Goal: Task Accomplishment & Management: Complete application form

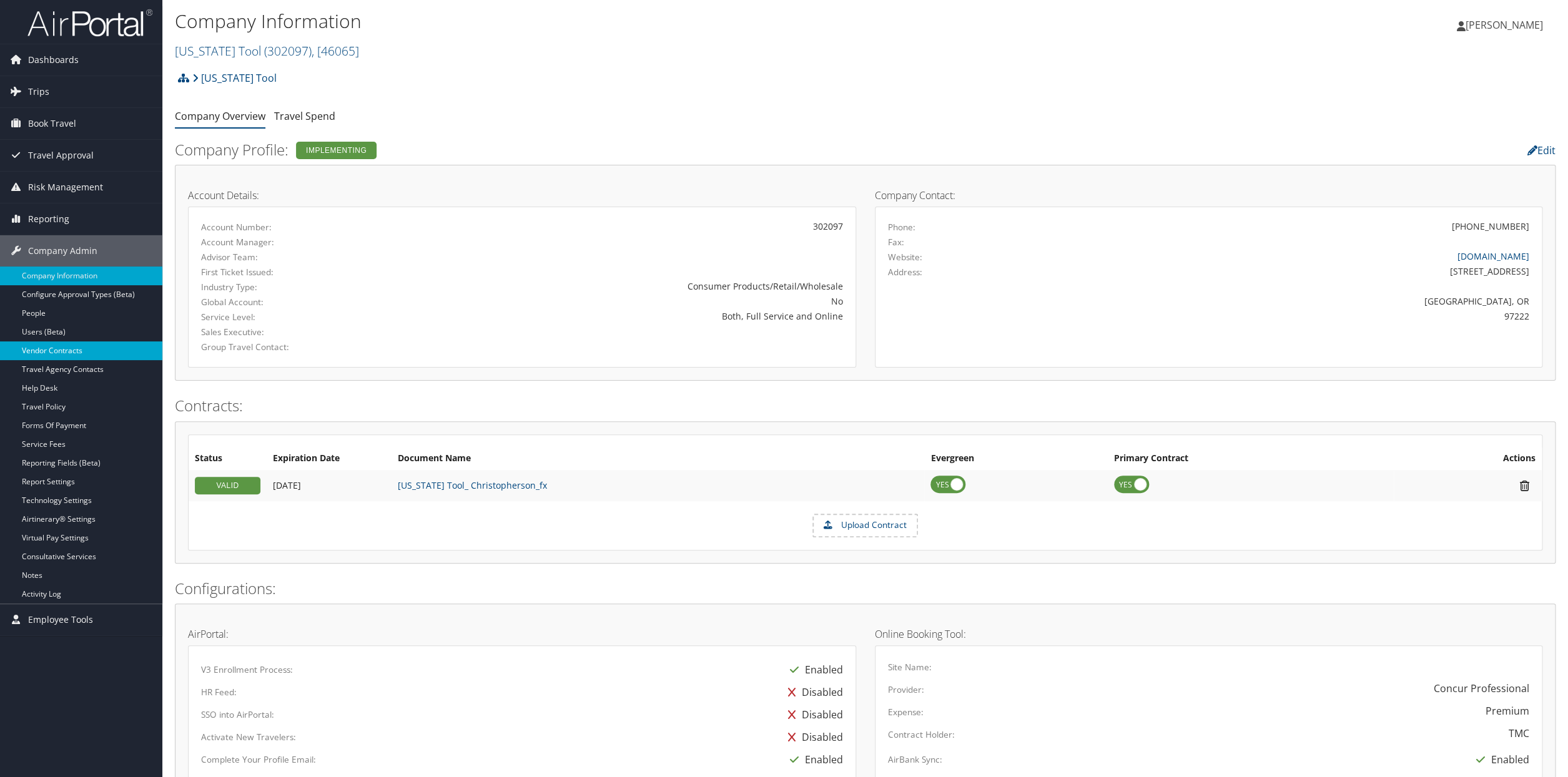
click at [54, 354] on link "Vendor Contracts" at bounding box center [81, 350] width 163 height 18
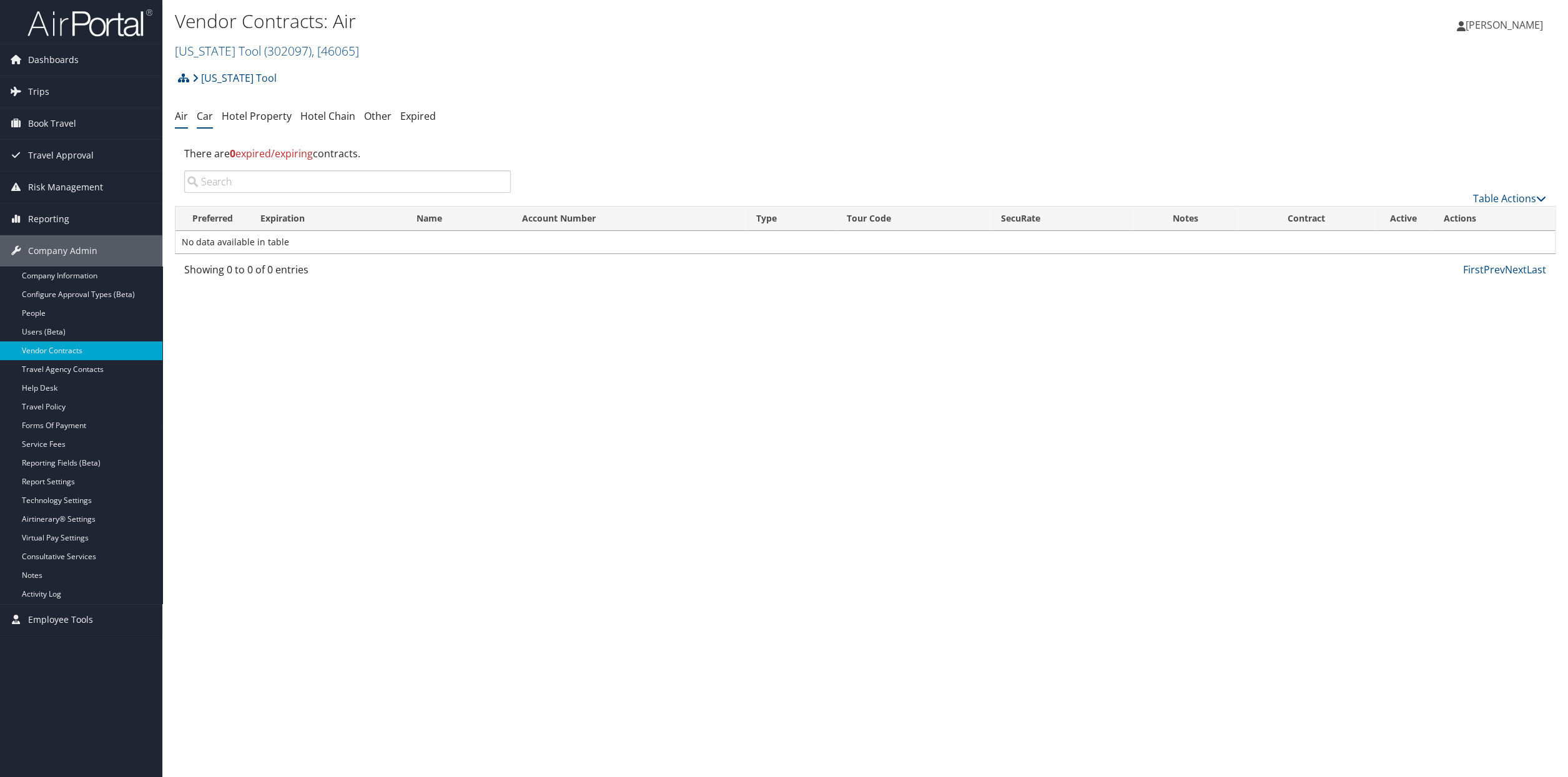
click at [208, 119] on link "Car" at bounding box center [205, 116] width 17 height 14
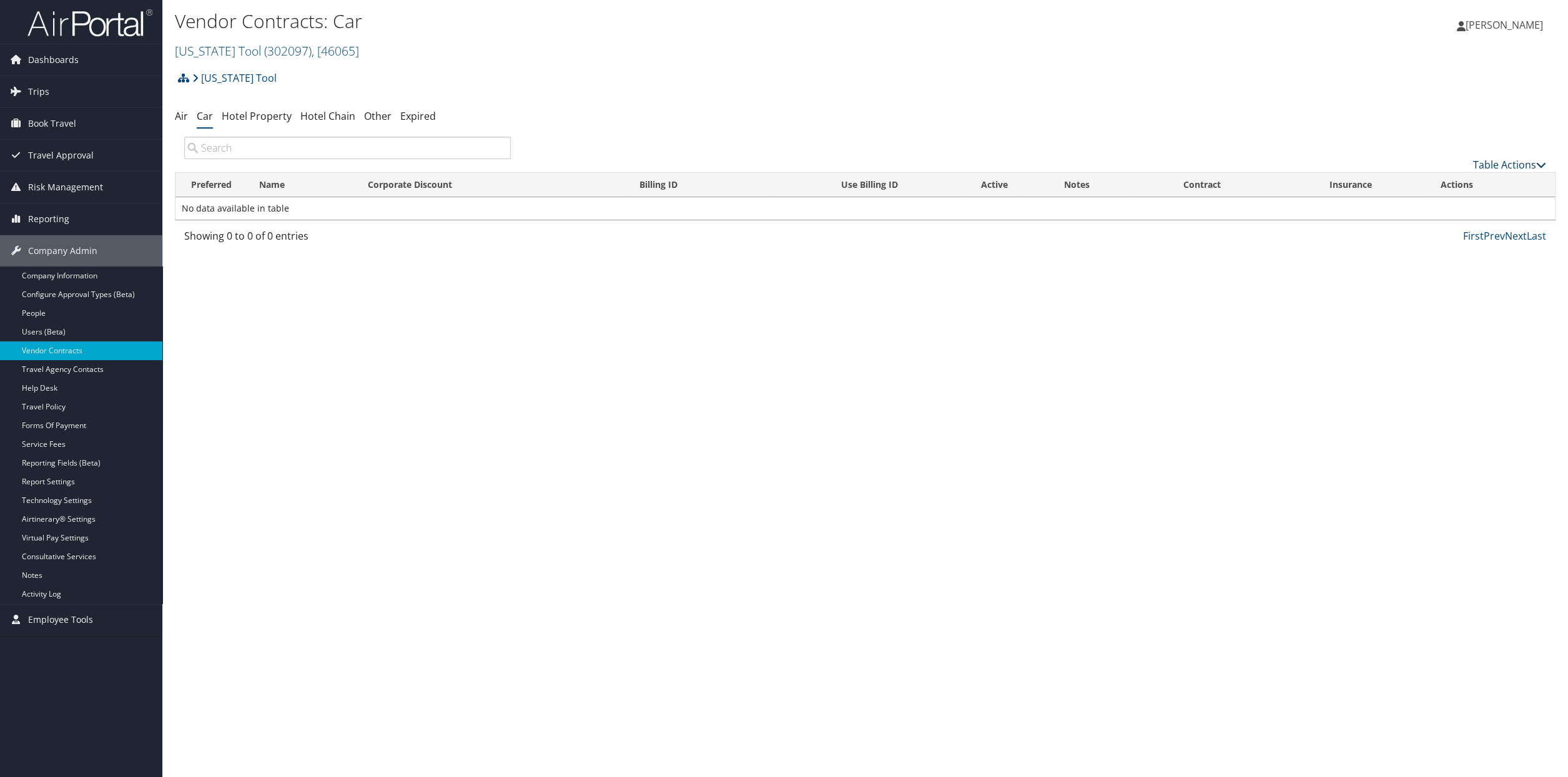
click at [1489, 163] on link "Table Actions" at bounding box center [1510, 165] width 73 height 14
click at [1446, 183] on link "Add New Contract" at bounding box center [1473, 184] width 164 height 21
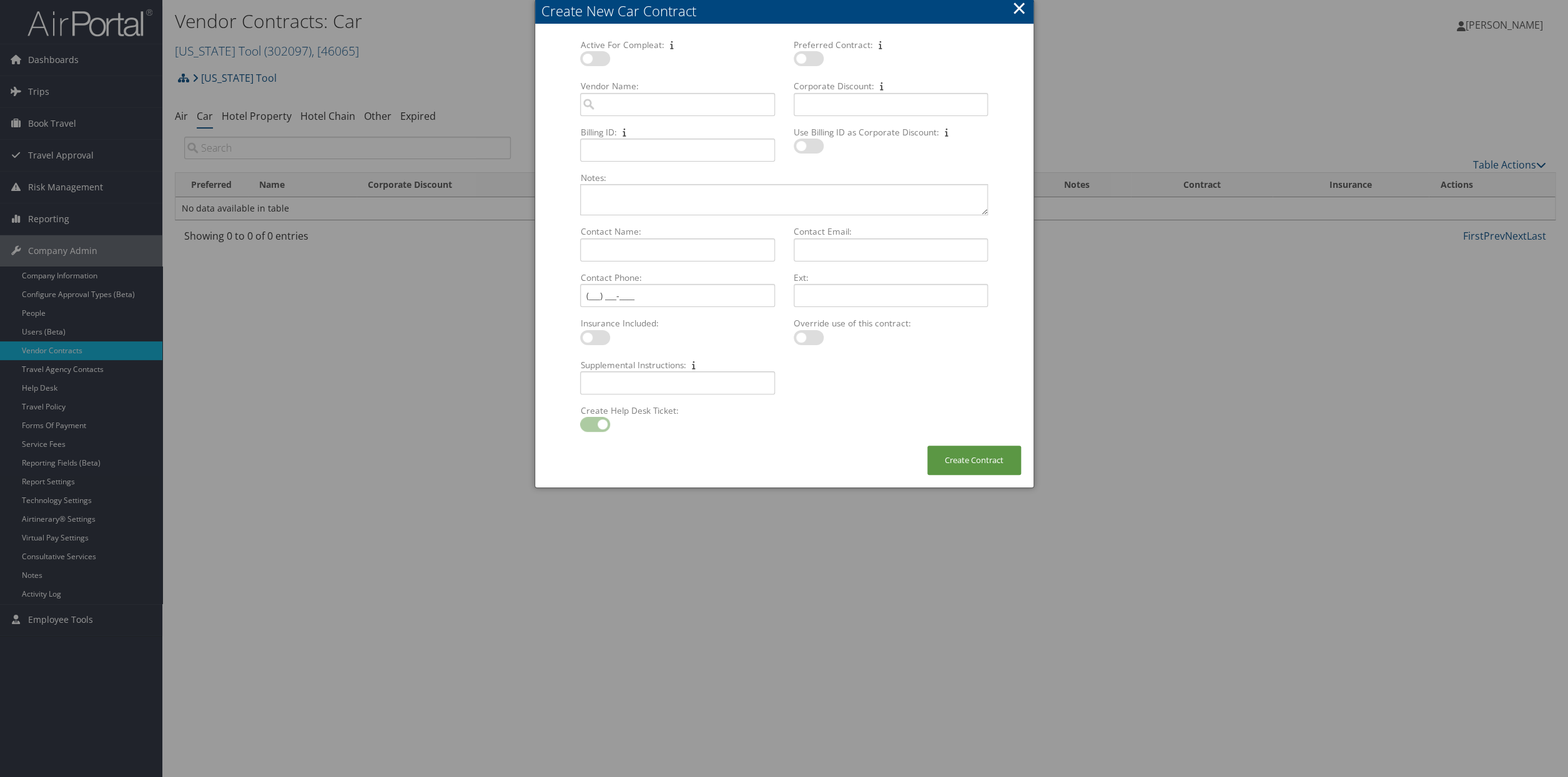
click at [600, 62] on label at bounding box center [595, 59] width 30 height 15
click at [594, 62] on input "checkbox" at bounding box center [590, 60] width 8 height 8
checkbox input "true"
click at [818, 64] on label at bounding box center [808, 59] width 30 height 15
click at [808, 64] on input "checkbox" at bounding box center [804, 60] width 8 height 8
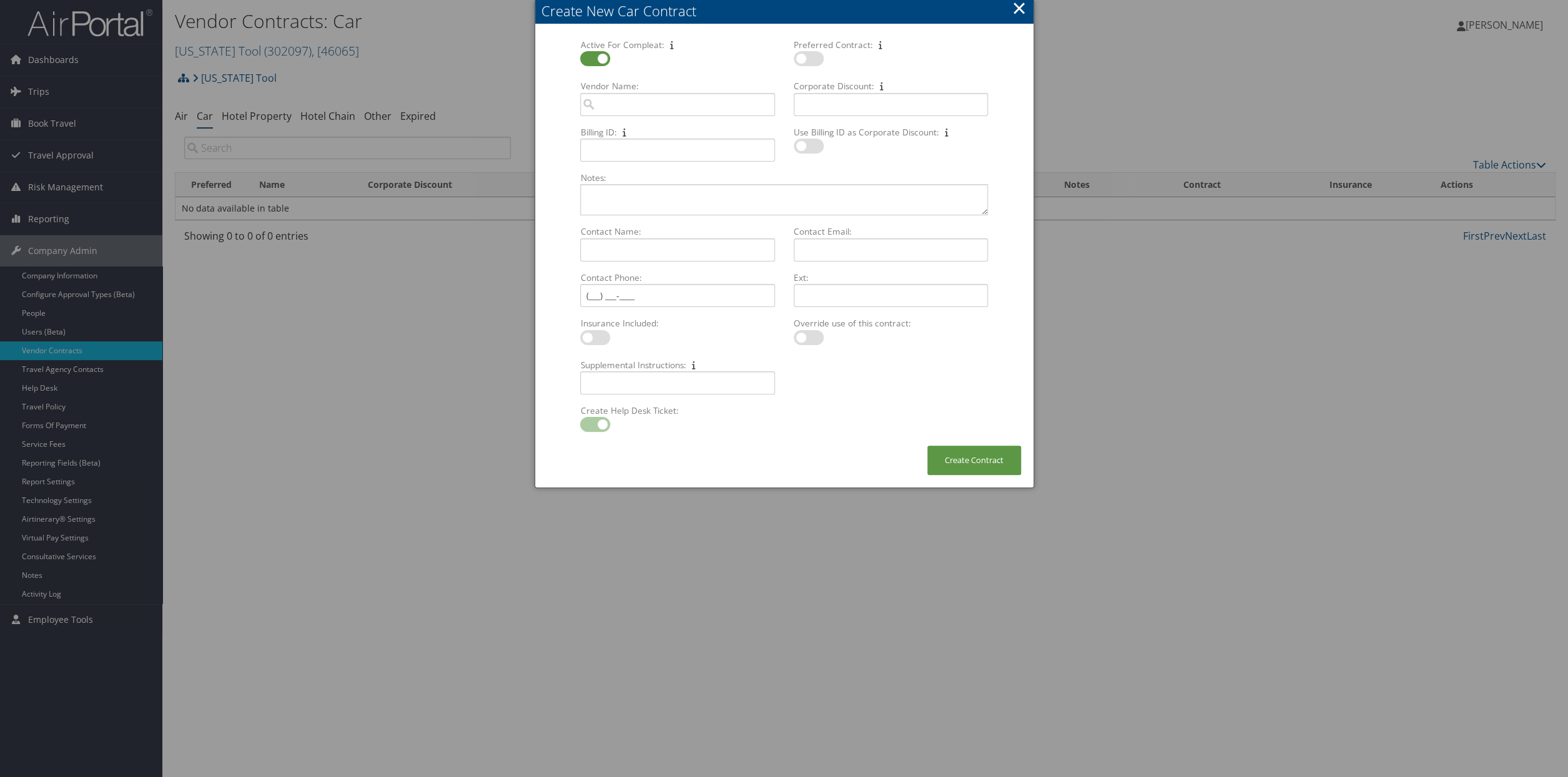
checkbox input "true"
click at [636, 98] on input "Vendor Name: Multiple values The selected items contain different values for th…" at bounding box center [678, 105] width 194 height 23
click at [627, 134] on div "CarVendor" at bounding box center [677, 140] width 189 height 13
type input "Enterprise"
click at [822, 110] on input "Corporate Discount: Multiple values The selected items contain different values…" at bounding box center [891, 105] width 194 height 23
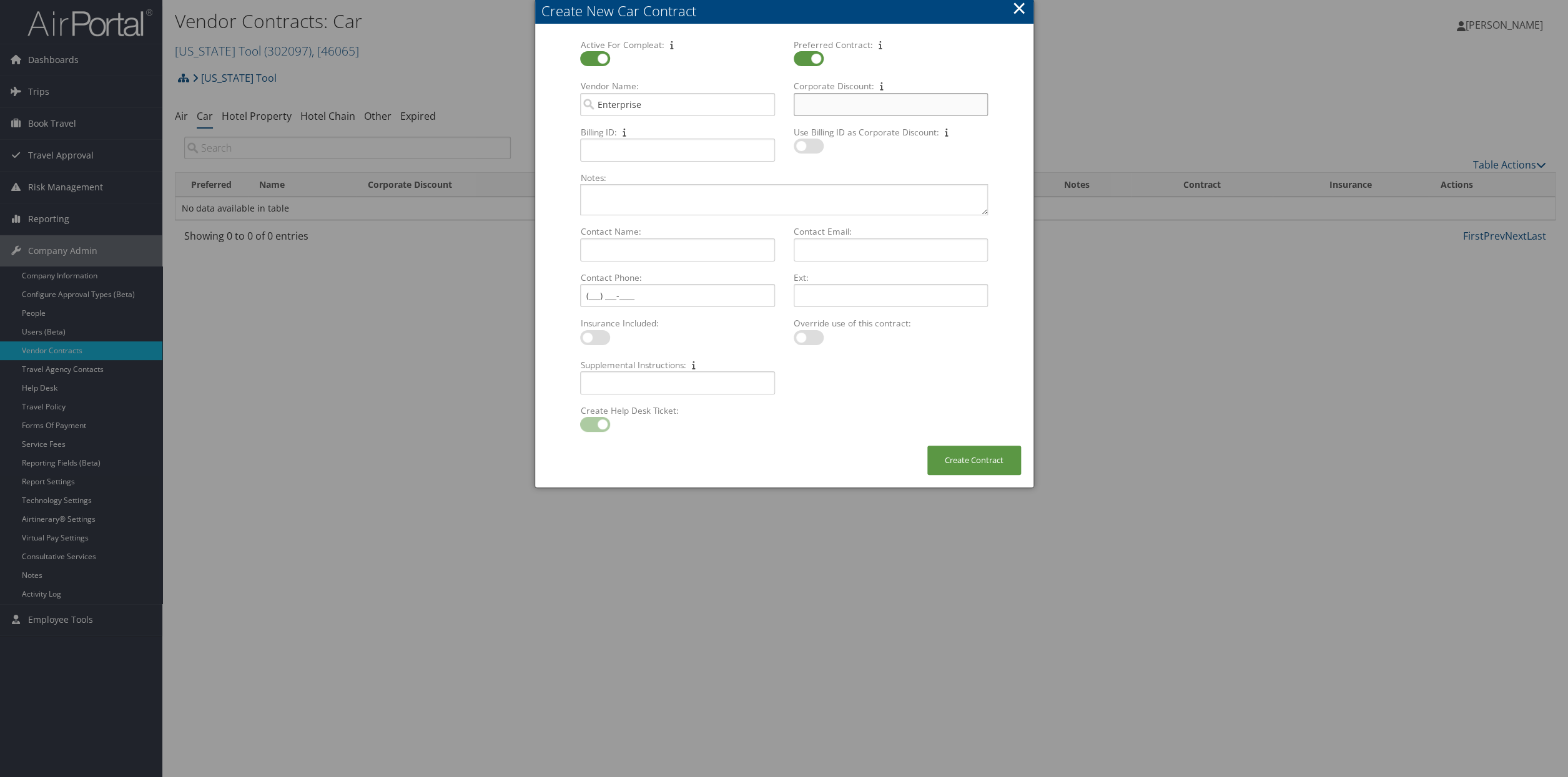
paste input "XZ46227"
type input "XZ46227"
click at [600, 337] on label at bounding box center [595, 338] width 30 height 15
click at [594, 337] on input "checkbox" at bounding box center [590, 340] width 8 height 8
checkbox input "true"
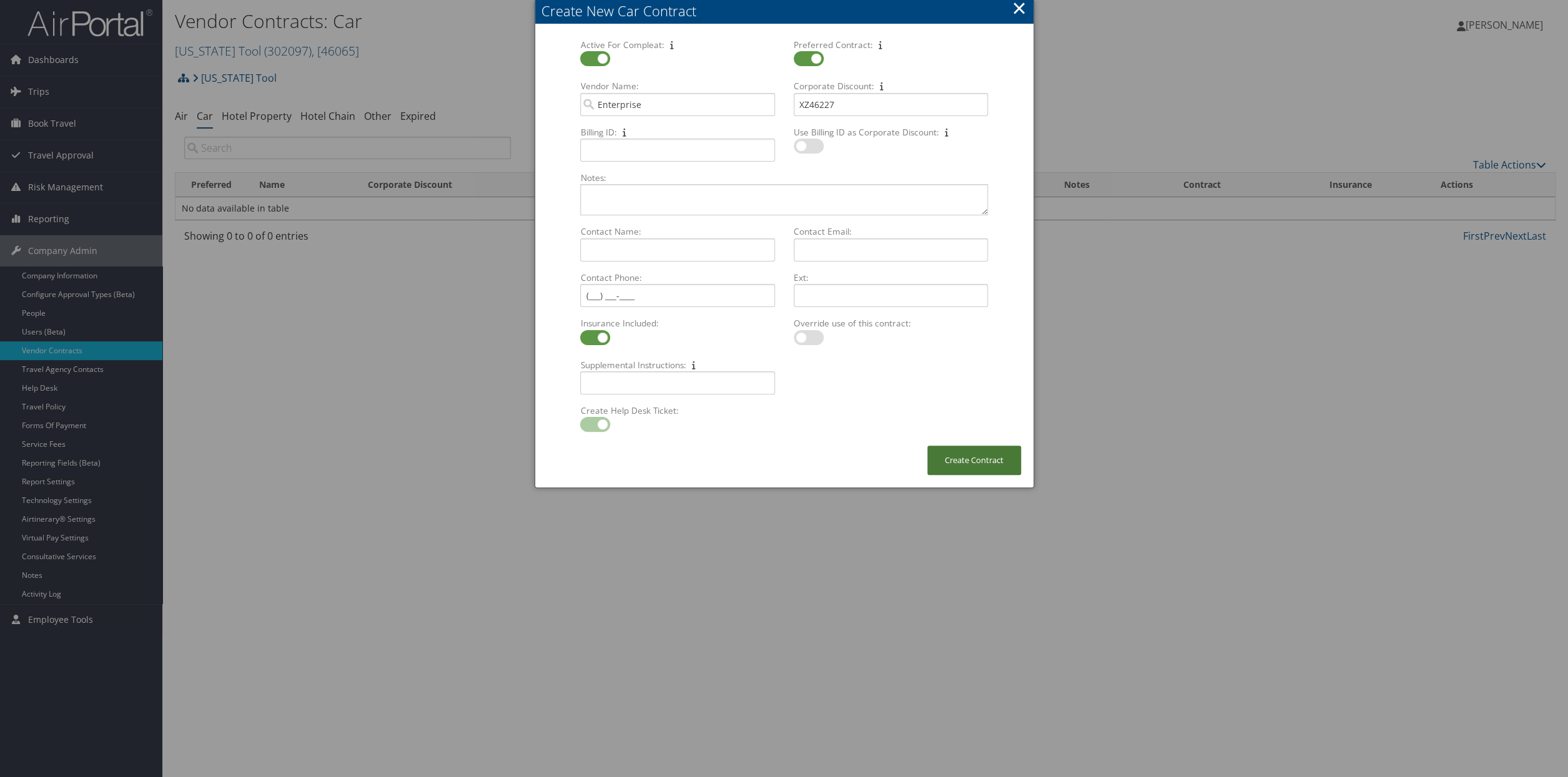
click at [971, 467] on button "Create Contract" at bounding box center [974, 460] width 93 height 29
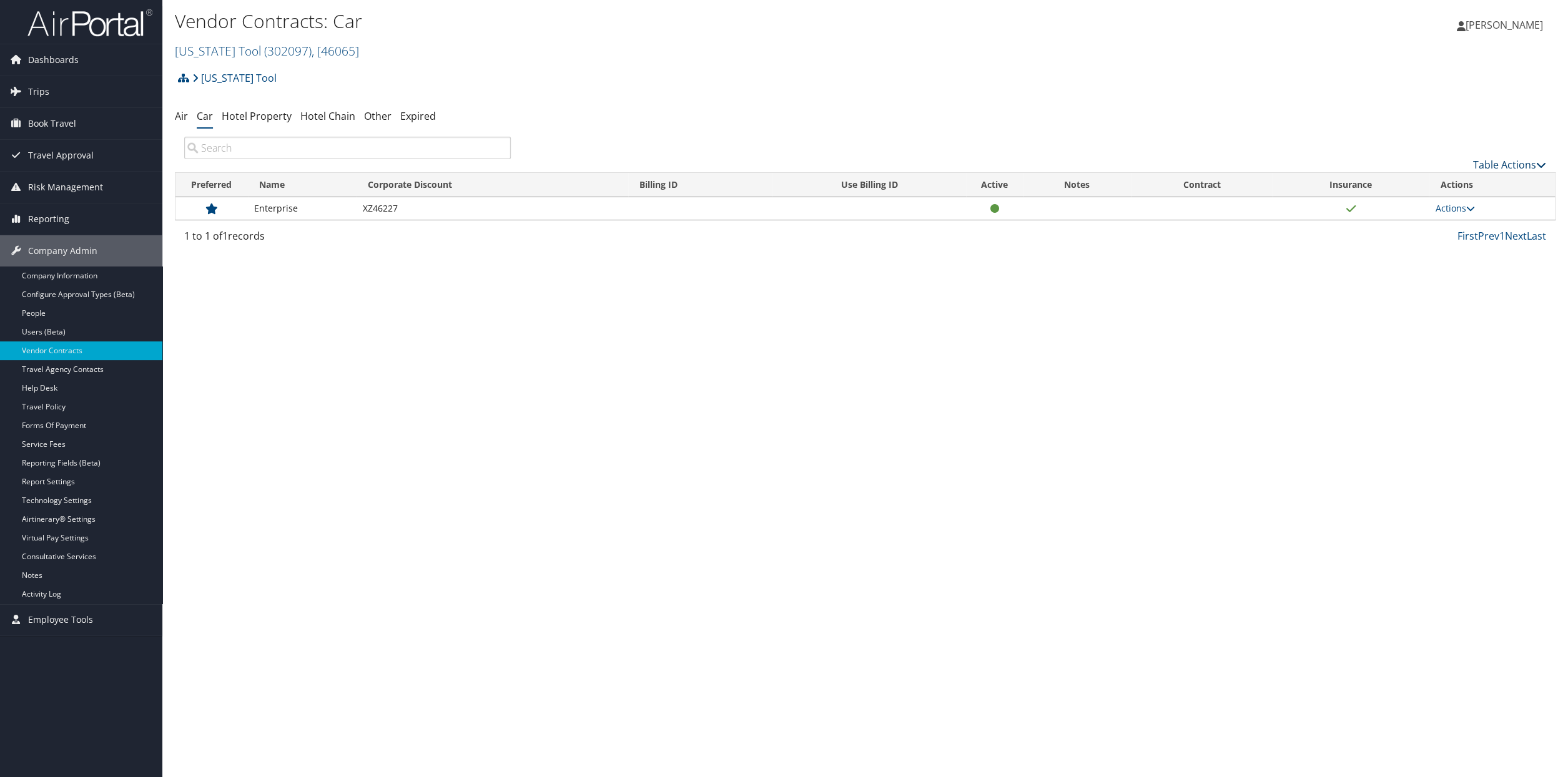
click at [1500, 168] on link "Table Actions" at bounding box center [1510, 165] width 73 height 14
click at [1442, 183] on link "Add New Contract" at bounding box center [1473, 184] width 164 height 21
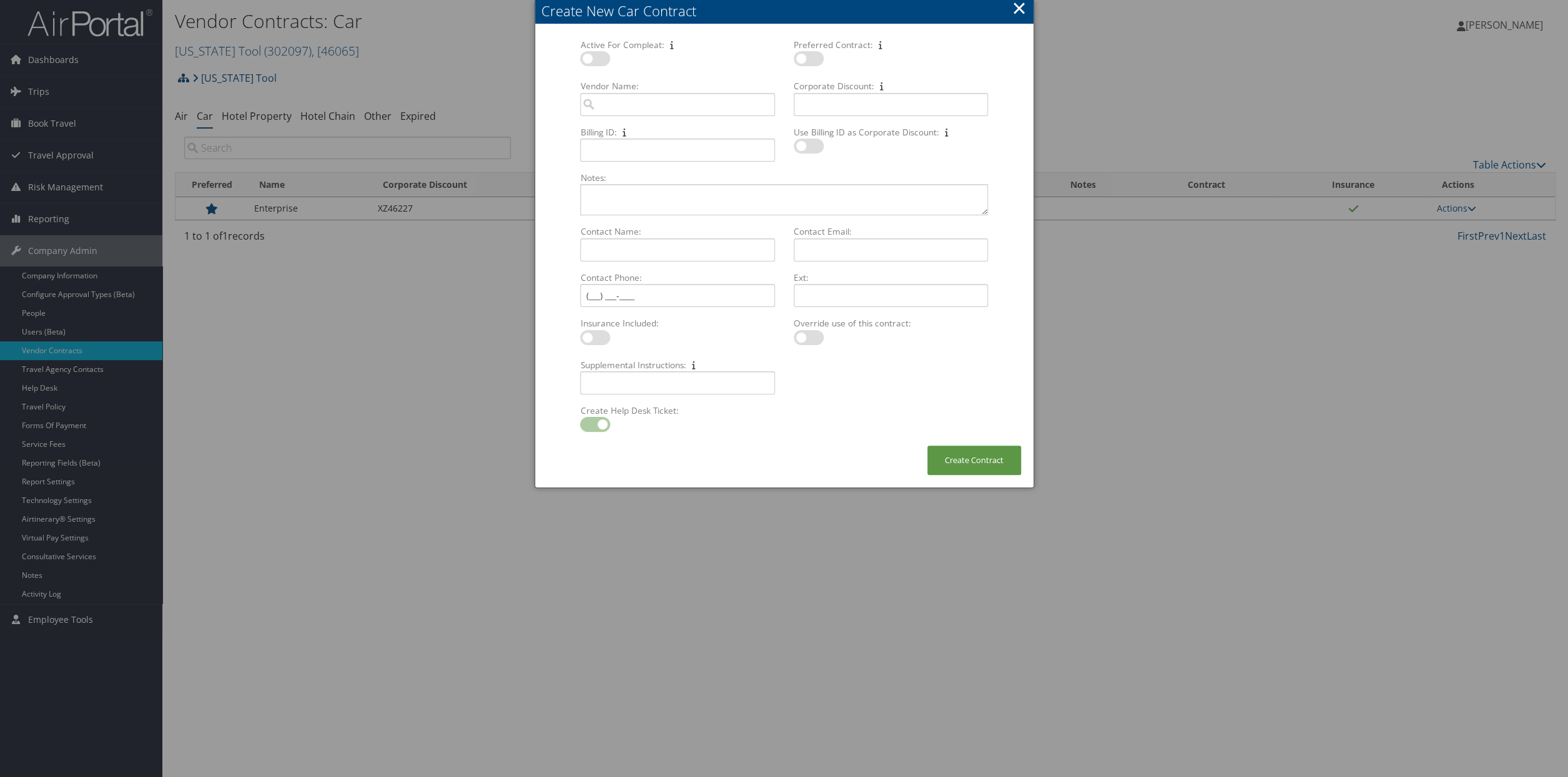
click at [600, 58] on label at bounding box center [595, 59] width 30 height 15
click at [594, 58] on input "checkbox" at bounding box center [590, 60] width 8 height 8
checkbox input "true"
click at [816, 62] on label at bounding box center [808, 59] width 30 height 15
click at [808, 62] on input "checkbox" at bounding box center [804, 60] width 8 height 8
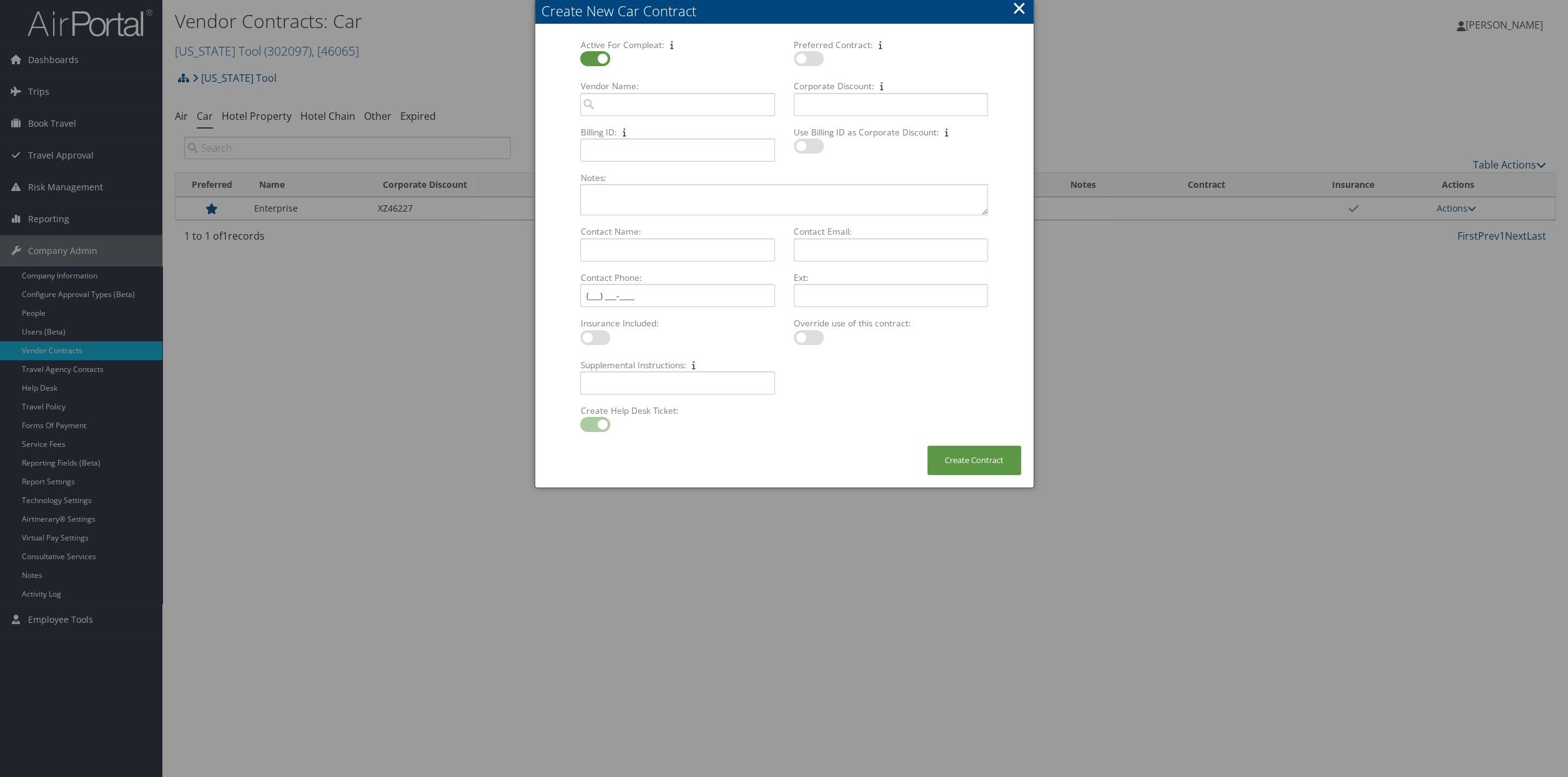
checkbox input "true"
click at [611, 101] on input "Vendor Name: Multiple values The selected items contain different values for th…" at bounding box center [678, 105] width 194 height 23
click at [619, 135] on div "CarVendor" at bounding box center [677, 140] width 189 height 13
type input "National"
click at [810, 102] on input "Corporate Discount: Multiple values The selected items contain different values…" at bounding box center [891, 105] width 194 height 23
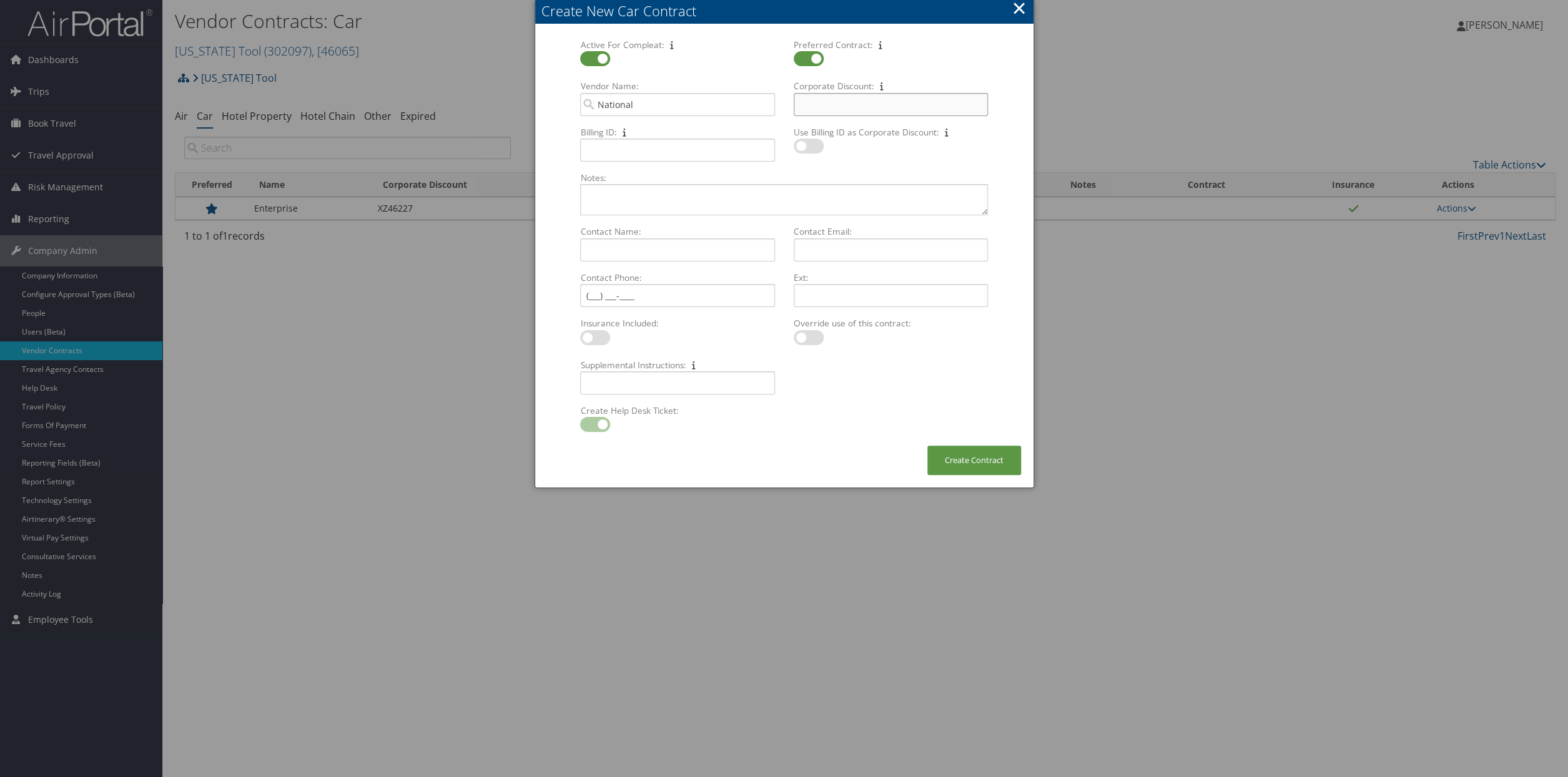
paste input "XZ46227"
type input "XZ46227"
click at [603, 336] on label at bounding box center [595, 338] width 30 height 15
click at [594, 336] on input "checkbox" at bounding box center [590, 340] width 8 height 8
checkbox input "true"
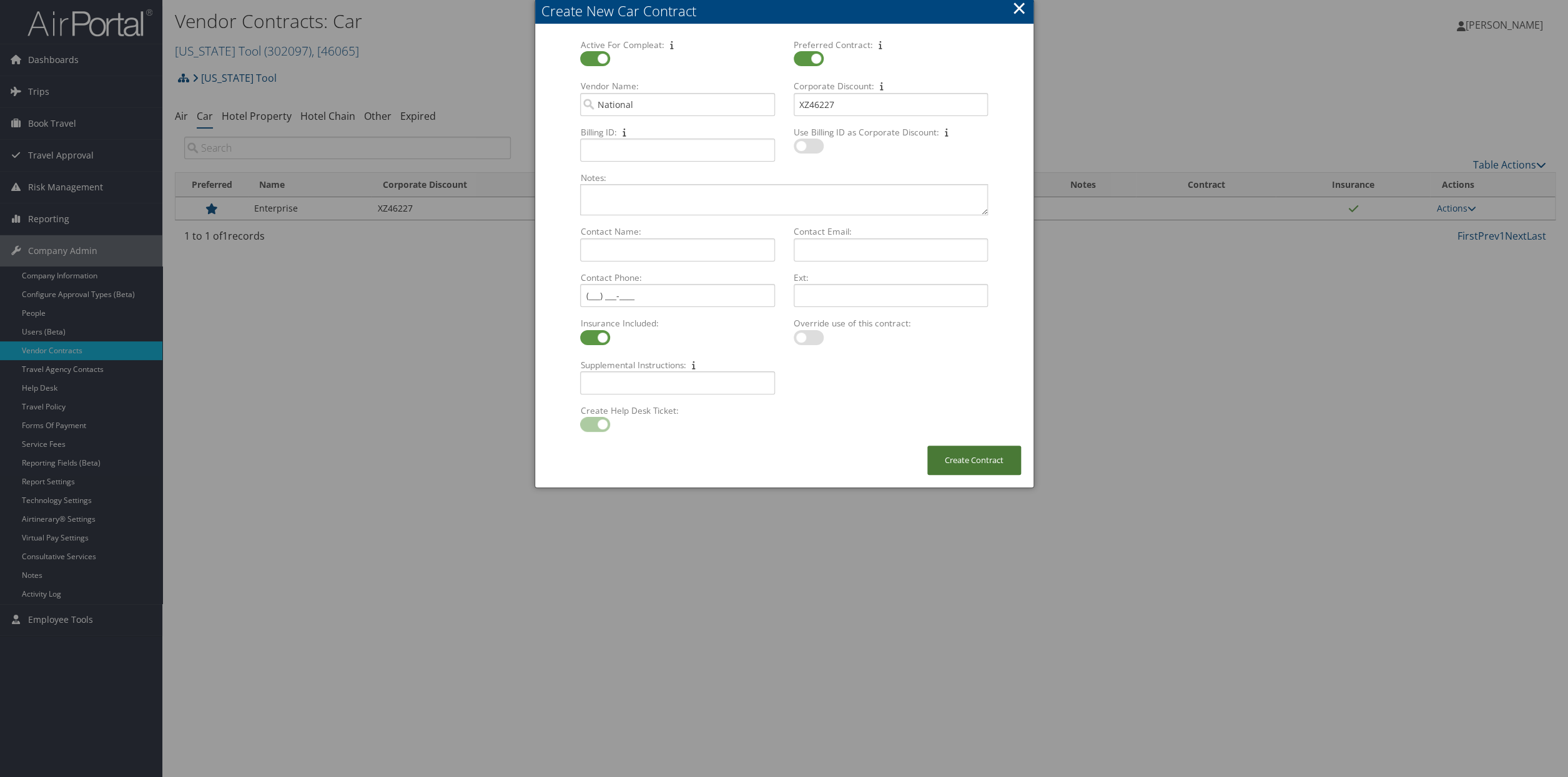
click at [969, 463] on button "Create Contract" at bounding box center [974, 460] width 93 height 29
